Goal: Check status: Check status

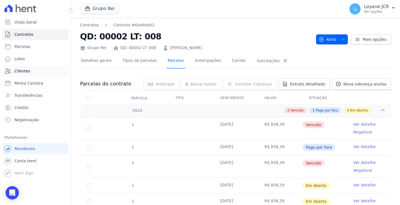
click at [20, 69] on span "Clientes" at bounding box center [22, 71] width 16 height 6
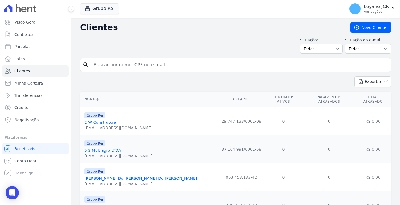
drag, startPoint x: 162, startPoint y: 65, endPoint x: 80, endPoint y: 66, distance: 81.9
click at [80, 66] on div "search" at bounding box center [235, 65] width 311 height 14
paste input "[PERSON_NAME]"
type input "[PERSON_NAME]"
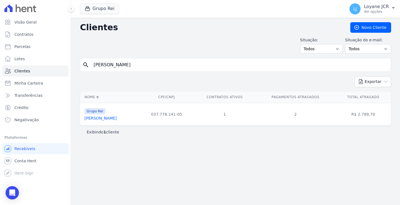
click at [113, 118] on link "[PERSON_NAME]" at bounding box center [100, 118] width 32 height 4
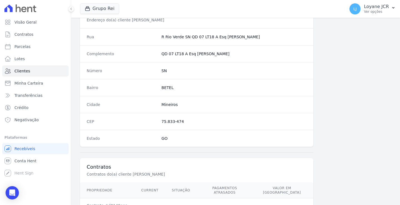
scroll to position [333, 0]
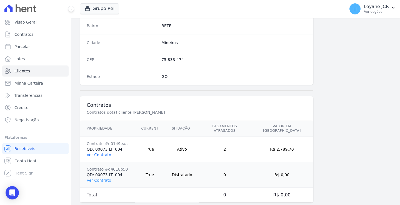
click at [95, 153] on link "Ver Contrato" at bounding box center [99, 155] width 24 height 4
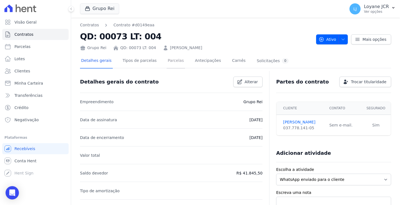
click at [167, 59] on link "Parcelas" at bounding box center [176, 61] width 18 height 15
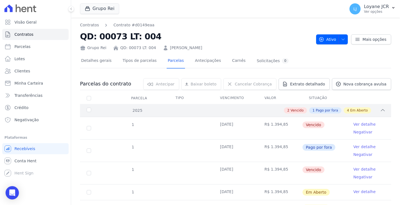
click at [87, 109] on div "2025" at bounding box center [99, 111] width 27 height 6
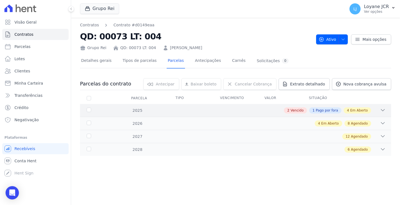
click at [383, 109] on icon at bounding box center [383, 110] width 6 height 6
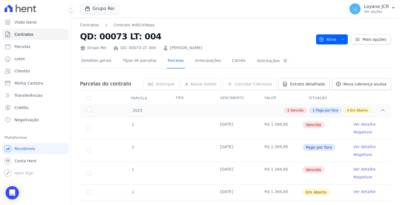
scroll to position [28, 0]
